Goal: Transaction & Acquisition: Purchase product/service

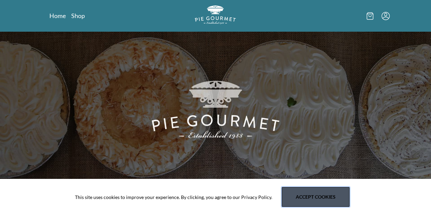
click at [315, 193] on button "Accept cookies" at bounding box center [316, 197] width 68 height 20
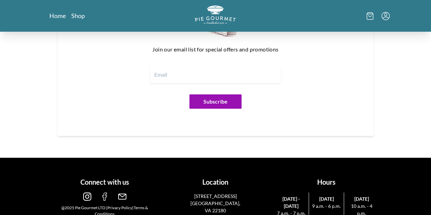
scroll to position [558, 0]
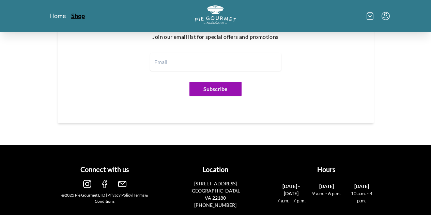
click at [71, 18] on link "Shop" at bounding box center [78, 16] width 14 height 8
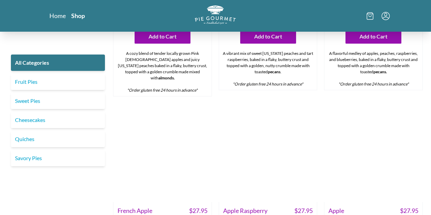
scroll to position [2106, 0]
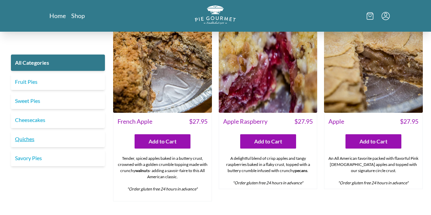
click at [29, 141] on link "Quiches" at bounding box center [58, 139] width 94 height 16
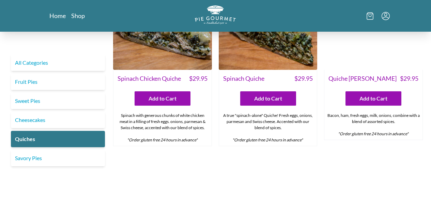
scroll to position [341, 0]
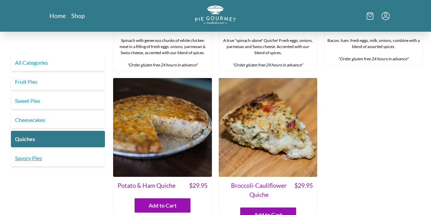
click at [31, 161] on link "Savory Pies" at bounding box center [58, 158] width 94 height 16
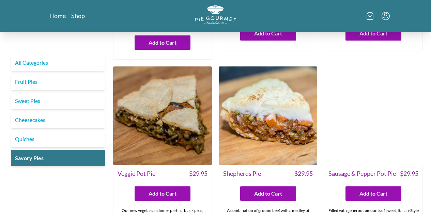
scroll to position [136, 0]
